Goal: Information Seeking & Learning: Learn about a topic

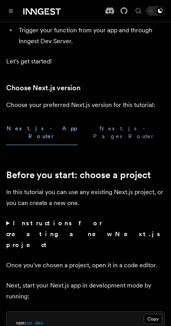
scroll to position [177, 0]
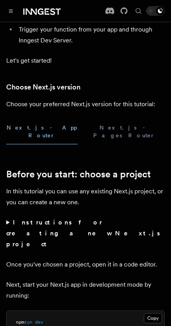
click at [109, 126] on button "Next.js - Pages Router" at bounding box center [124, 131] width 81 height 25
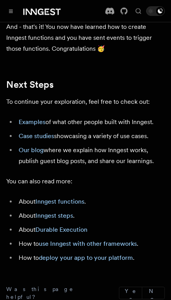
scroll to position [4080, 0]
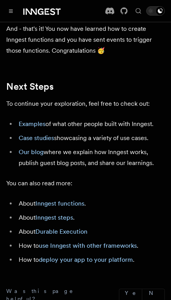
click at [34, 120] on link "Examples" at bounding box center [32, 123] width 27 height 7
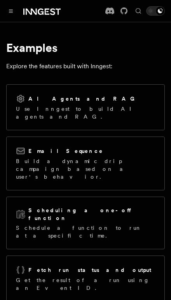
click at [105, 102] on div "AI Agents and RAG" at bounding box center [85, 98] width 139 height 9
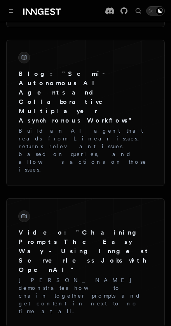
scroll to position [1895, 0]
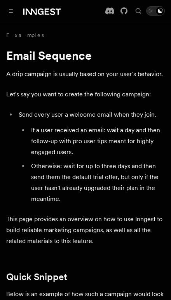
click at [51, 14] on icon at bounding box center [52, 11] width 5 height 7
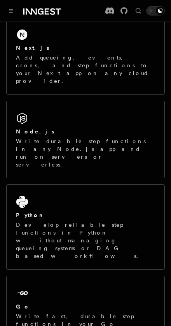
scroll to position [187, 0]
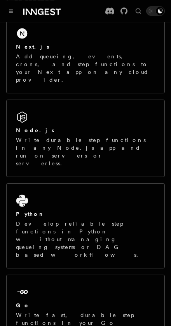
click at [99, 136] on p "Write durable step functions in any Node.js app and run on servers or serverles…" at bounding box center [85, 151] width 139 height 31
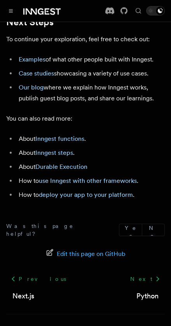
scroll to position [4398, 0]
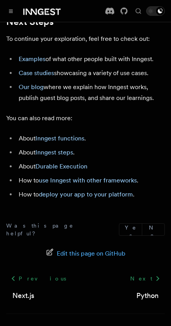
click at [102, 249] on span "Edit this page on GitHub" at bounding box center [91, 254] width 69 height 11
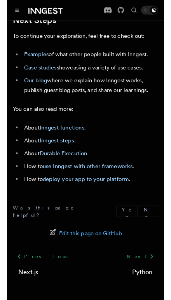
scroll to position [4408, 0]
